Goal: Register for event/course

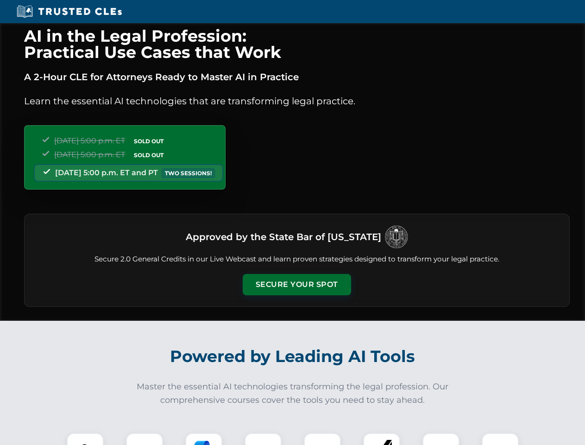
click at [296, 284] on button "Secure Your Spot" at bounding box center [297, 284] width 108 height 21
click at [85, 439] on img at bounding box center [85, 451] width 27 height 27
click at [144, 439] on div at bounding box center [144, 450] width 37 height 37
click at [204, 439] on div at bounding box center [203, 450] width 37 height 37
click at [263, 439] on img at bounding box center [263, 451] width 26 height 26
